Goal: Browse casually: Explore the website without a specific task or goal

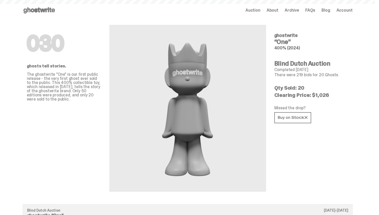
click at [261, 11] on span "Auction" at bounding box center [253, 10] width 15 height 4
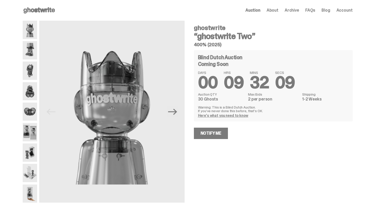
click at [279, 10] on span "About" at bounding box center [273, 10] width 12 height 4
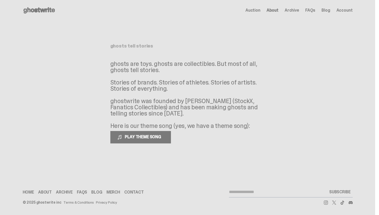
click at [291, 12] on span "Archive" at bounding box center [292, 10] width 14 height 4
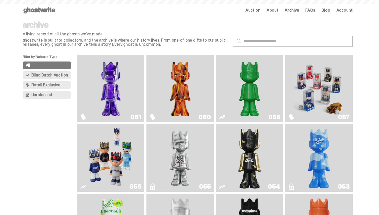
click at [115, 95] on img "Fantasy" at bounding box center [111, 88] width 51 height 63
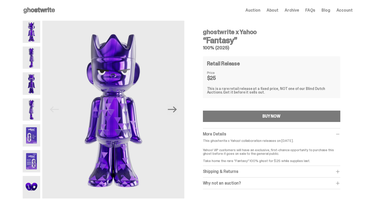
click at [54, 9] on use at bounding box center [38, 10] width 31 height 6
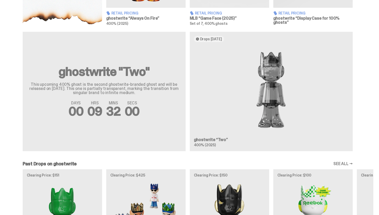
scroll to position [283, 0]
